Goal: Find specific page/section: Find specific page/section

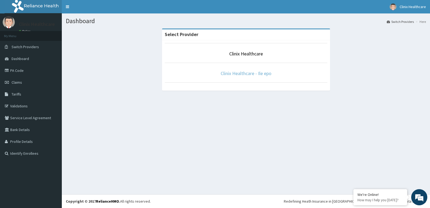
click at [256, 72] on link "Clinix Healthcare - Ile epo" at bounding box center [245, 73] width 51 height 6
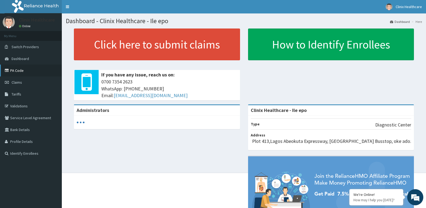
click at [23, 70] on link "PA Code" at bounding box center [31, 70] width 62 height 12
